Goal: Check status: Check status

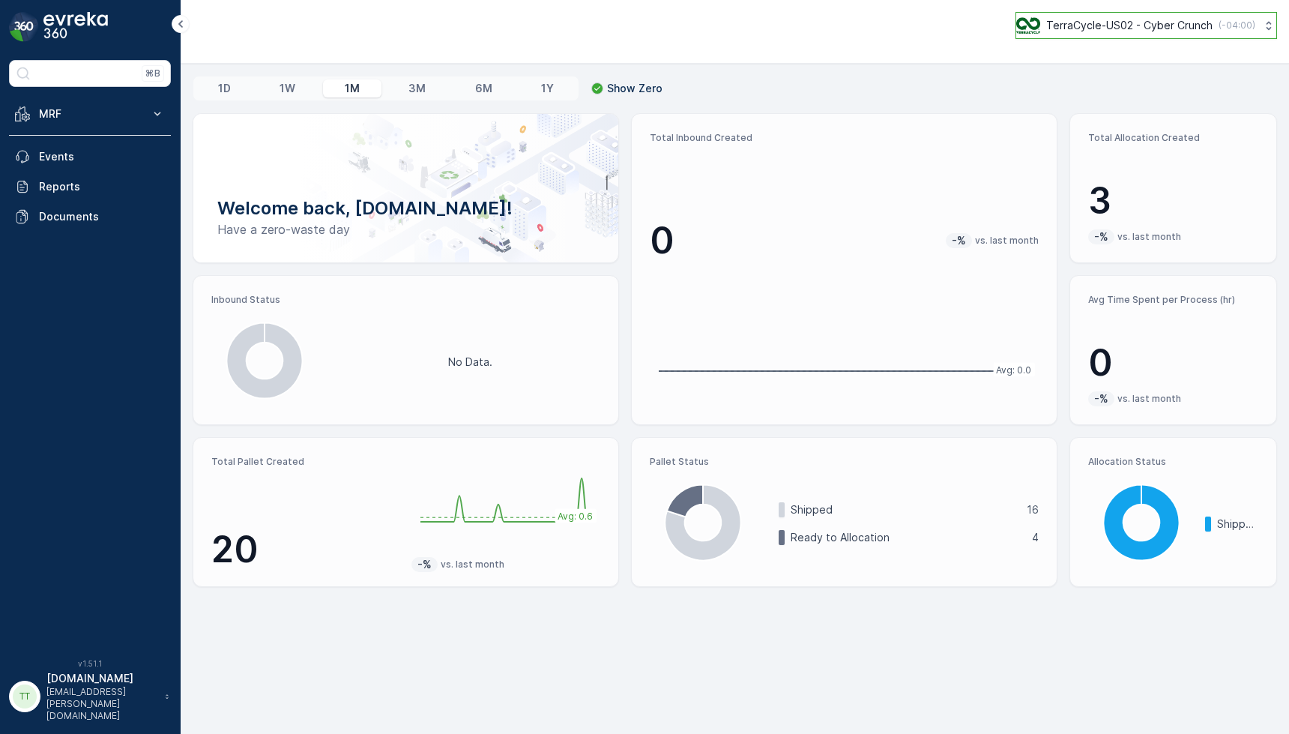
click at [1040, 30] on div "TerraCycle-US02 - Cyber Crunch ( -04:00 )" at bounding box center [1135, 25] width 239 height 16
click at [1108, 34] on button "TerraCycle-US02 - Cyber Crunch ( -04:00 )" at bounding box center [1146, 25] width 262 height 27
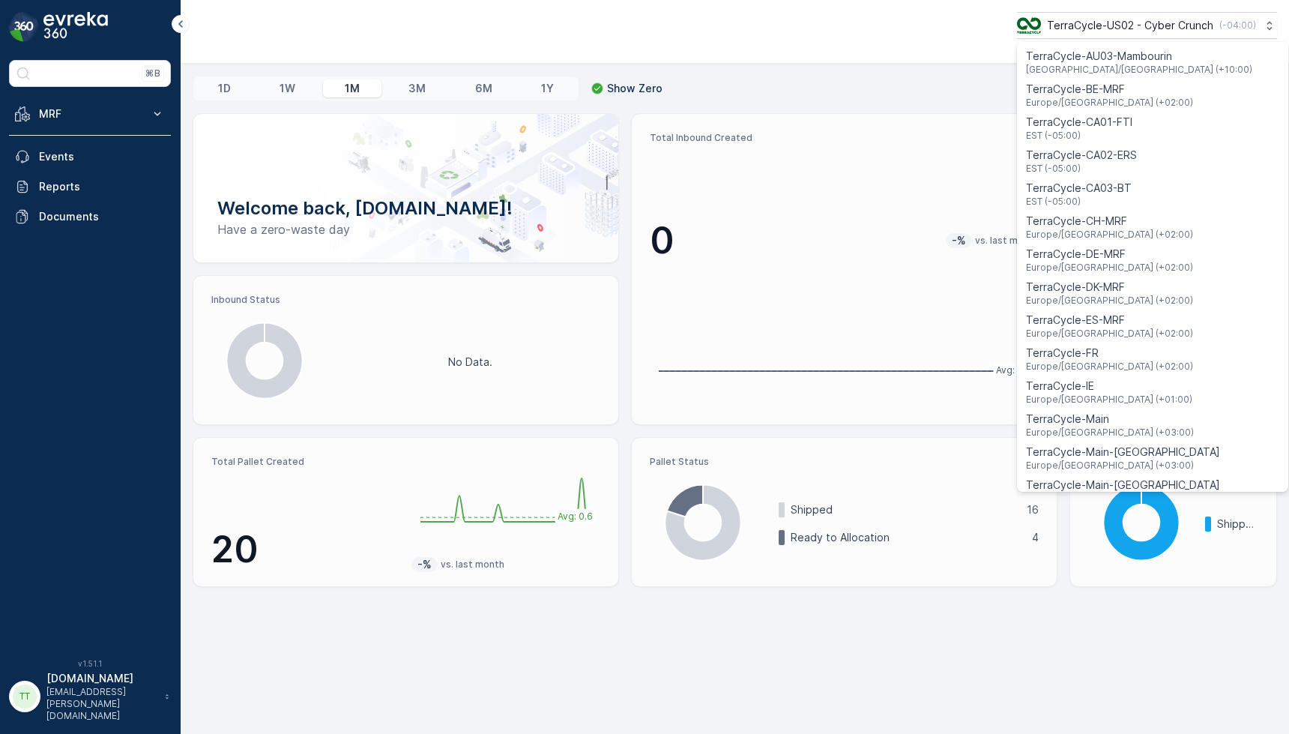
scroll to position [199, 0]
click at [1093, 132] on span "EST (-05:00)" at bounding box center [1079, 137] width 106 height 12
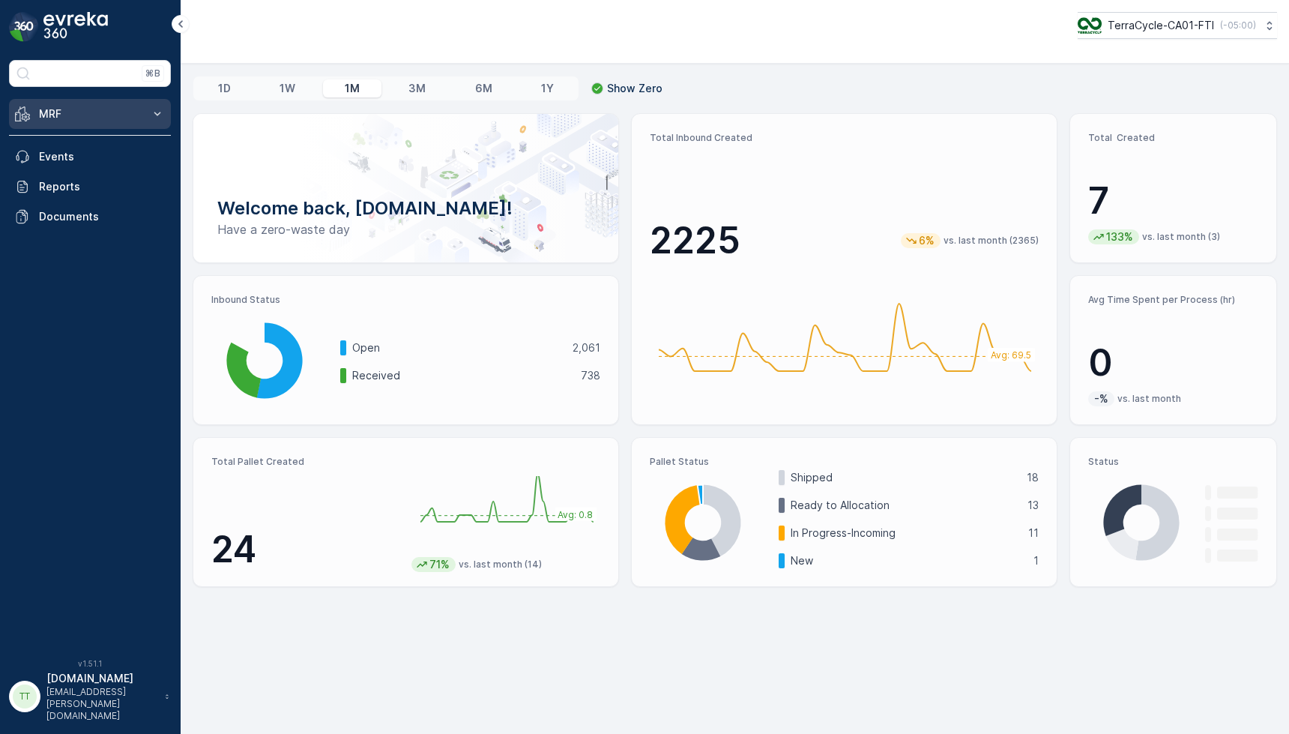
click at [134, 121] on button "MRF" at bounding box center [90, 114] width 162 height 30
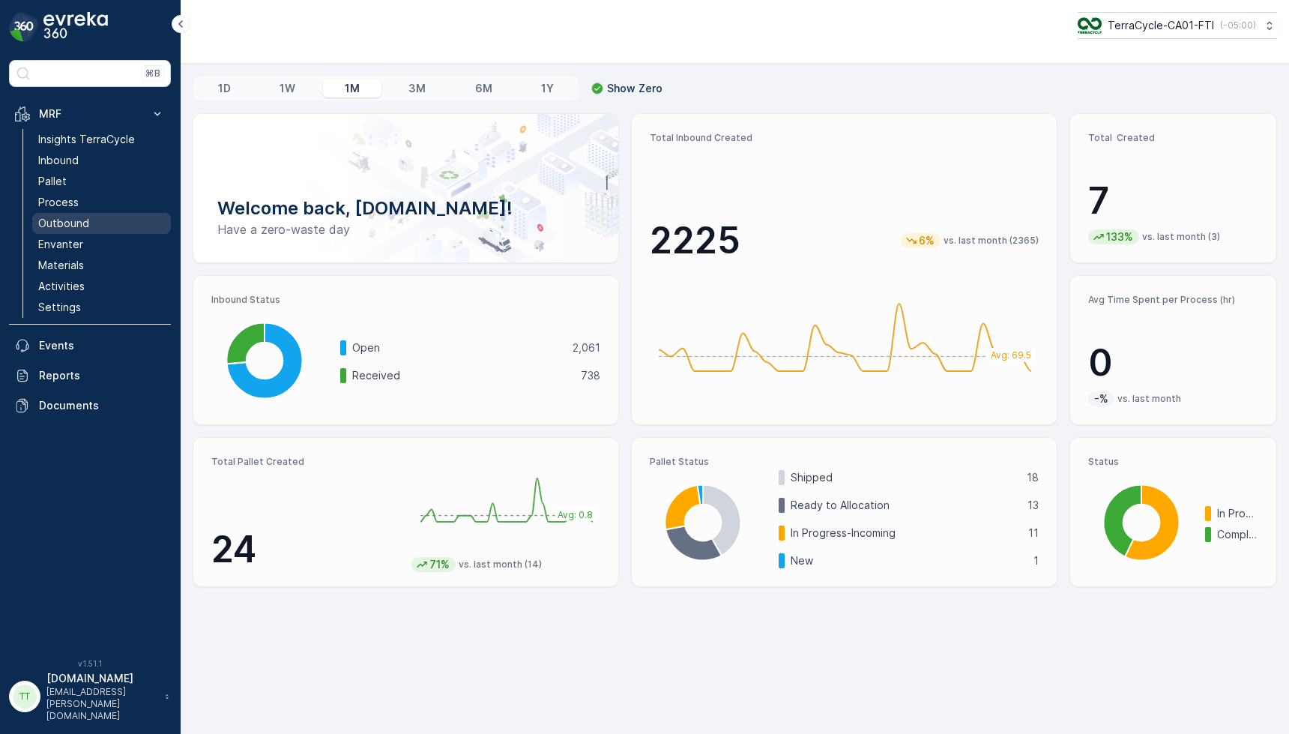
click at [85, 224] on p "Outbound" at bounding box center [63, 223] width 51 height 15
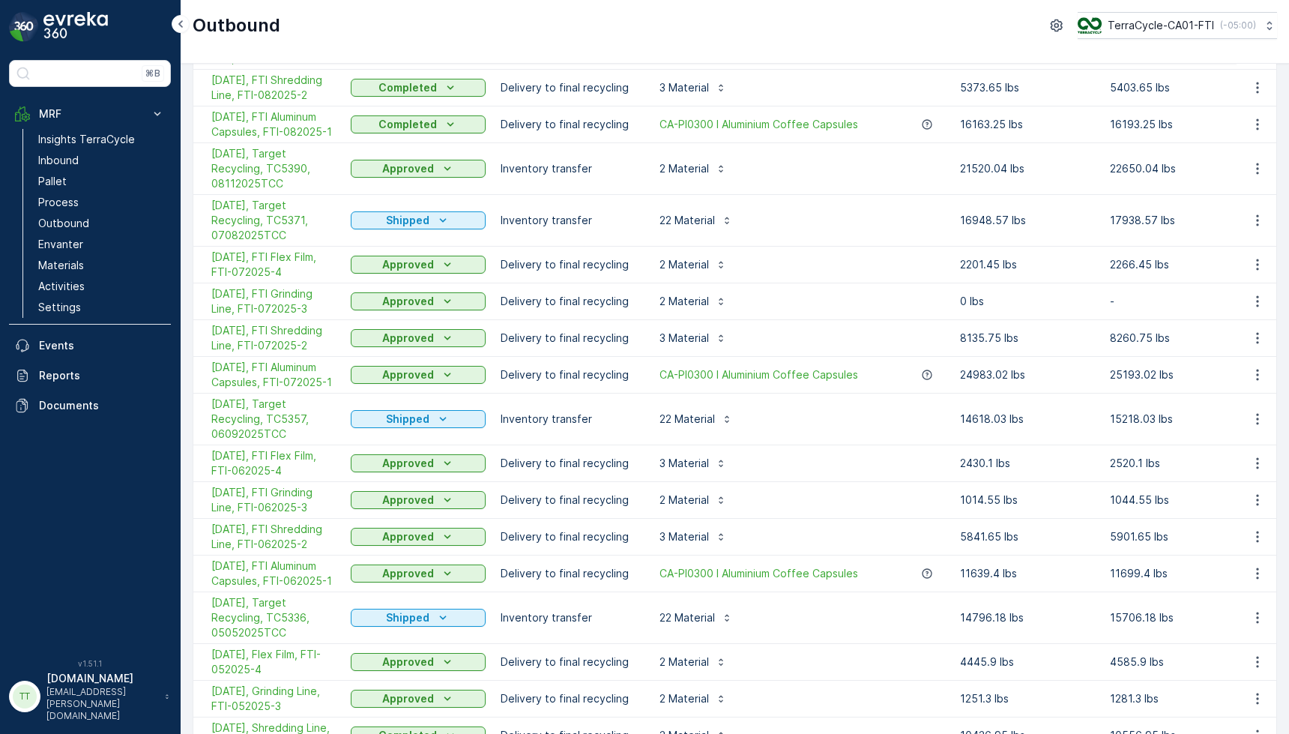
scroll to position [444, 0]
click at [297, 374] on span "[DATE], FTI Aluminum Capsules, FTI-072025-1" at bounding box center [273, 373] width 124 height 30
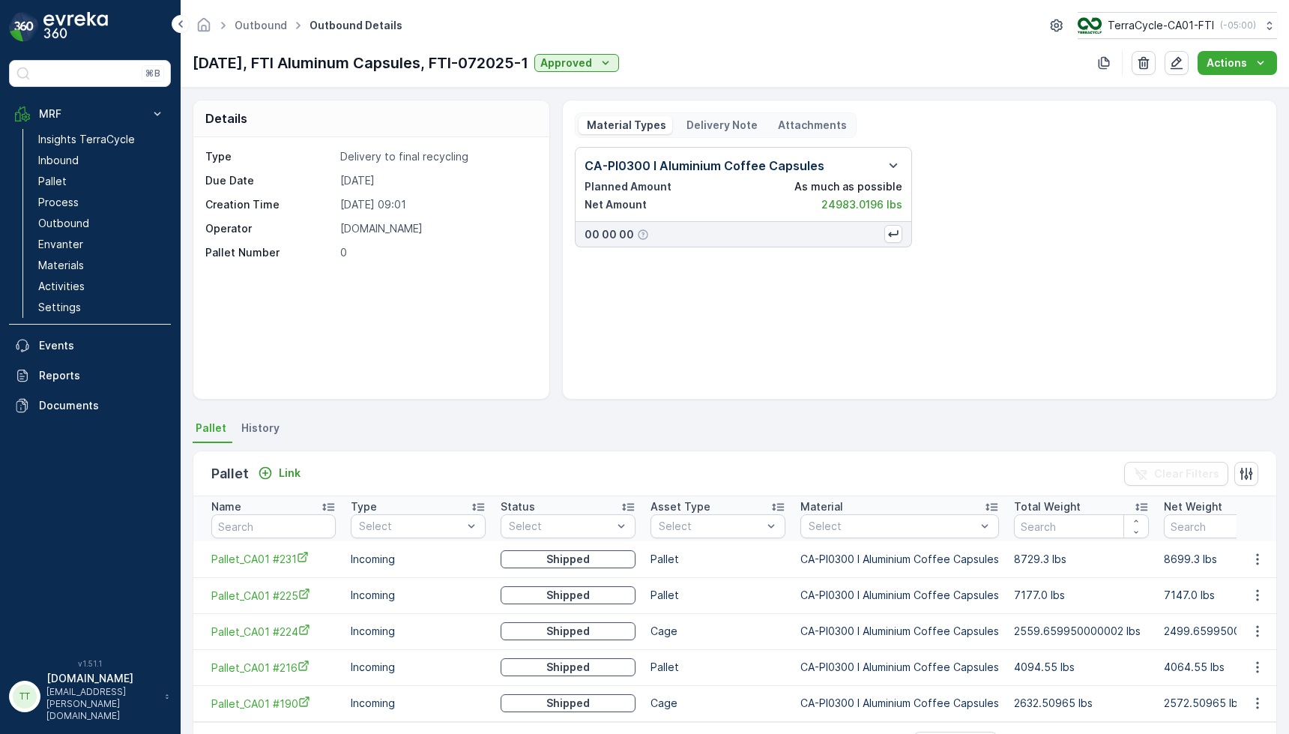
click at [262, 426] on span "History" at bounding box center [260, 427] width 38 height 15
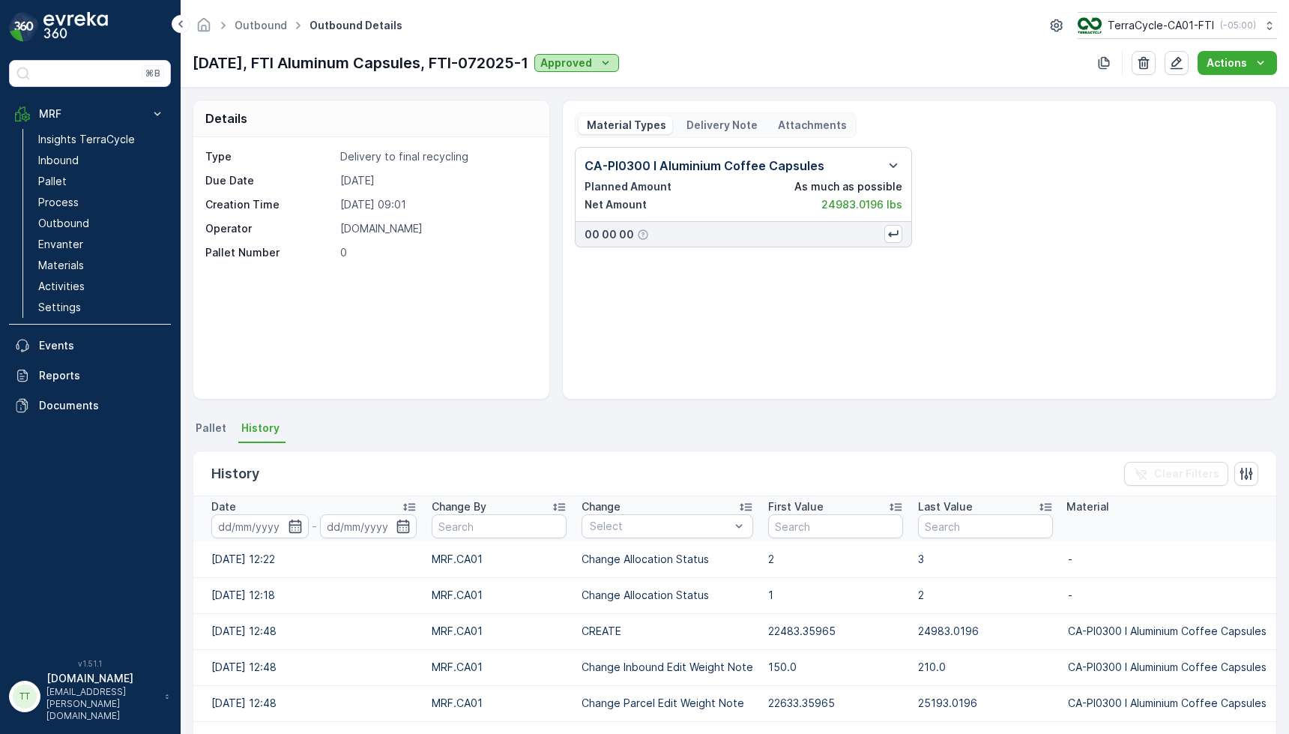
click at [613, 66] on icon "Approved" at bounding box center [605, 62] width 15 height 15
click at [689, 60] on div "[DATE], FTI Aluminum Capsules, FTI-072025-1 Approved Actions" at bounding box center [735, 63] width 1084 height 24
click at [1132, 30] on p "TerraCycle-CA01-FTI" at bounding box center [1160, 25] width 106 height 15
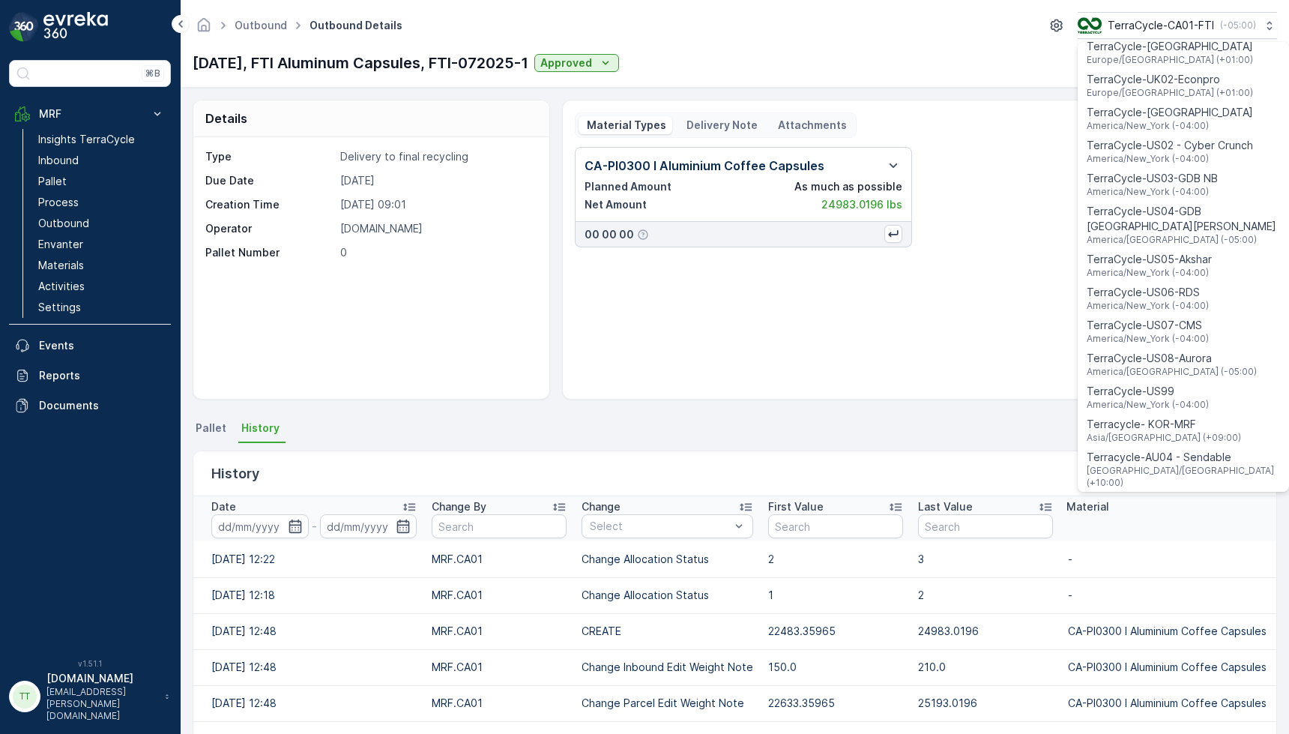
scroll to position [970, 0]
click at [1185, 362] on span "America/[GEOGRAPHIC_DATA] (-05:00)" at bounding box center [1172, 368] width 170 height 12
